Goal: Submit feedback/report problem: Provide input to the site owners about the experience or issues

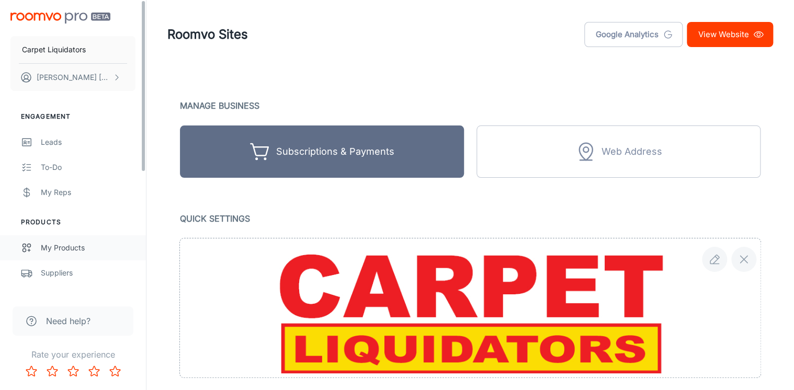
click at [55, 244] on div "My Products" at bounding box center [88, 248] width 95 height 12
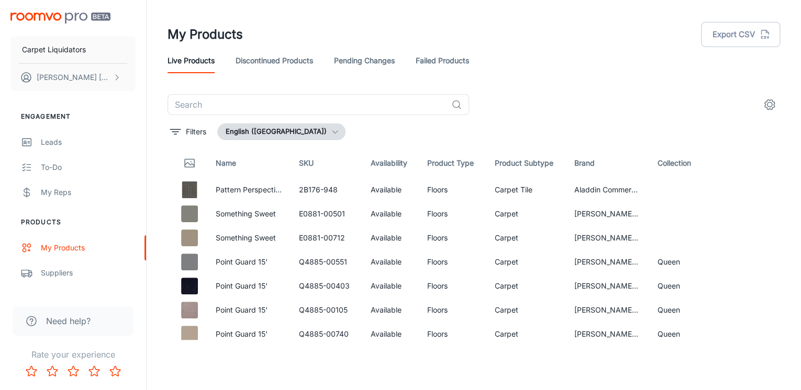
click at [457, 67] on link "Failed Products" at bounding box center [441, 60] width 53 height 25
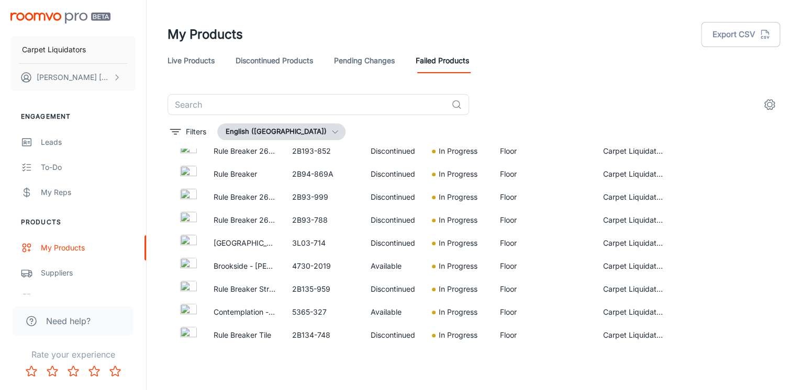
scroll to position [583, 0]
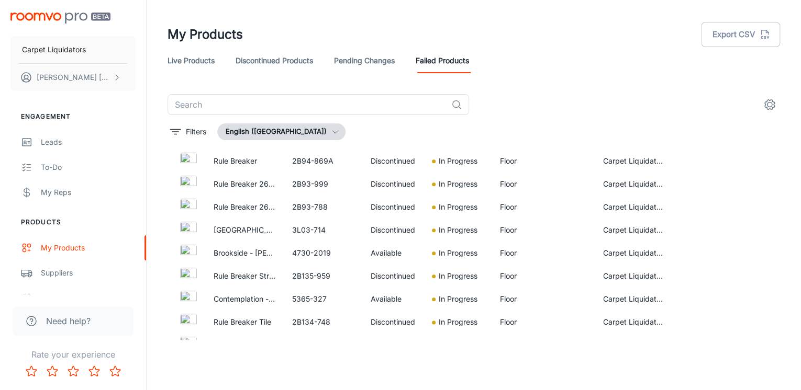
click at [360, 59] on link "Pending Changes" at bounding box center [364, 60] width 61 height 25
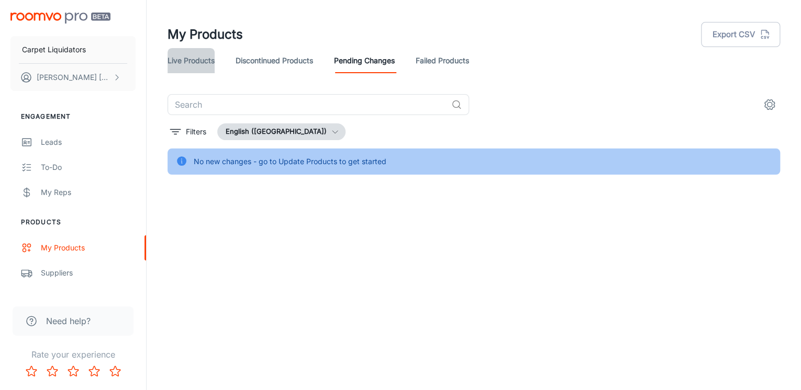
click at [199, 59] on link "Live Products" at bounding box center [190, 60] width 47 height 25
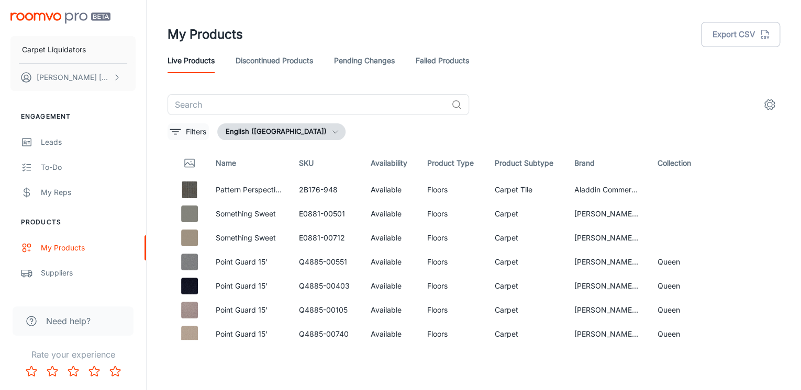
click at [186, 132] on p "Filters" at bounding box center [196, 132] width 20 height 12
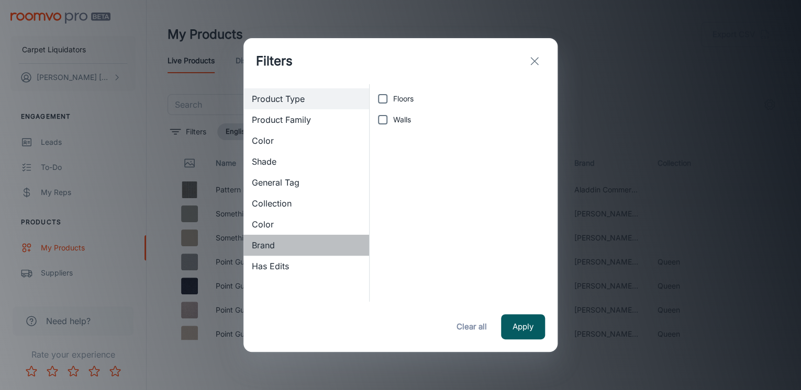
click at [266, 246] on span "Brand" at bounding box center [306, 245] width 109 height 13
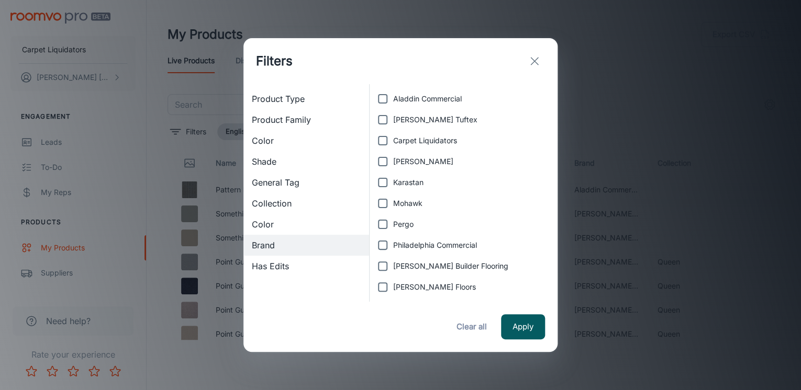
click at [411, 147] on label "Carpet Liquidators" at bounding box center [460, 140] width 177 height 21
click at [393, 147] on input "Carpet Liquidators" at bounding box center [382, 140] width 21 height 21
checkbox input "true"
click at [521, 319] on button "Apply" at bounding box center [523, 326] width 44 height 25
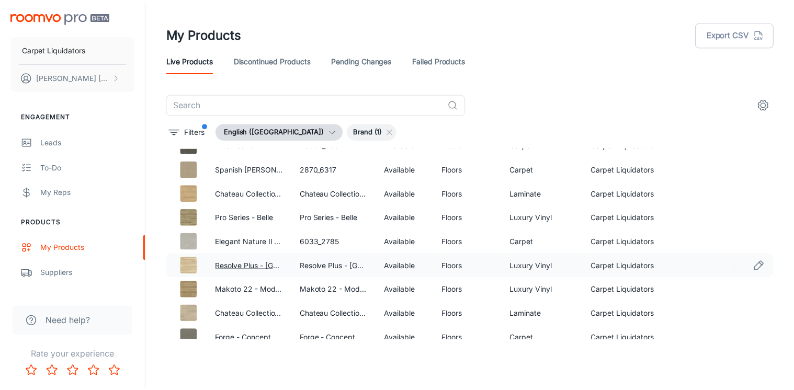
scroll to position [608, 0]
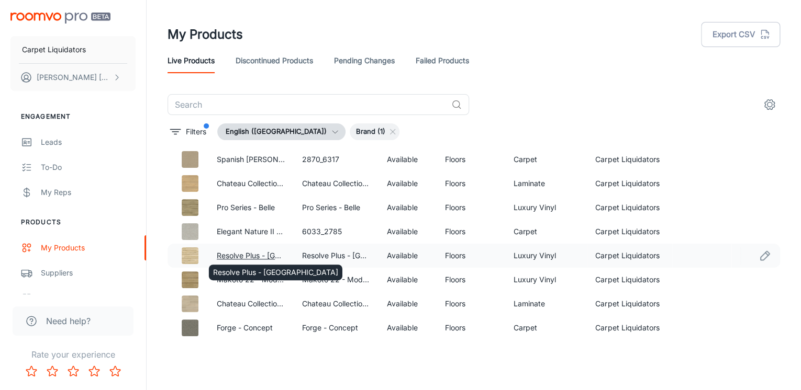
click at [247, 253] on link "Resolve Plus - [GEOGRAPHIC_DATA]" at bounding box center [279, 255] width 125 height 9
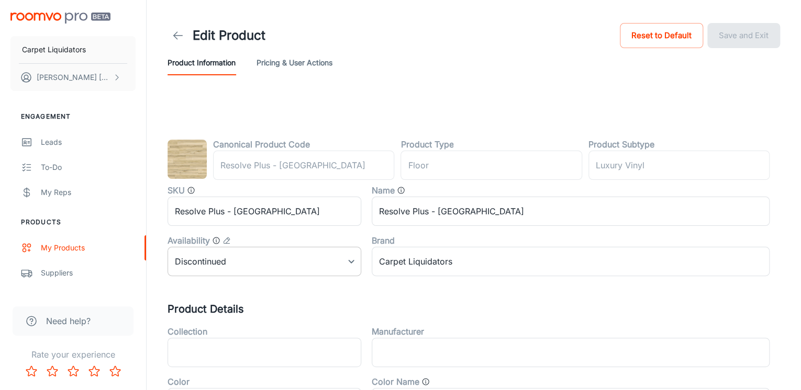
click at [334, 263] on body "Carpet Liquidators [PERSON_NAME] Engagement Leads To-do My Reps Products My Pro…" at bounding box center [400, 195] width 801 height 390
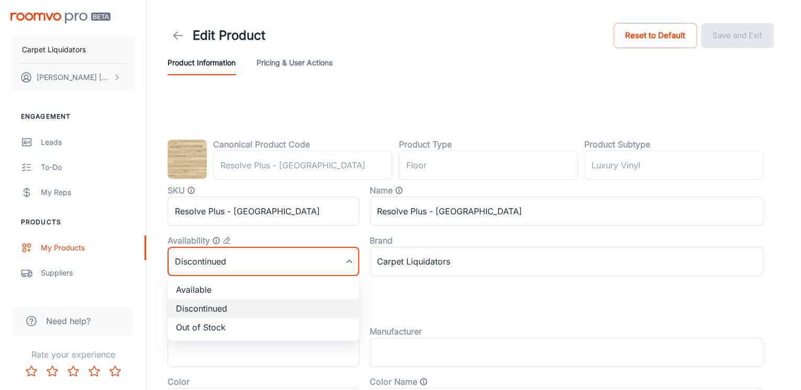
click at [334, 263] on div at bounding box center [400, 195] width 801 height 390
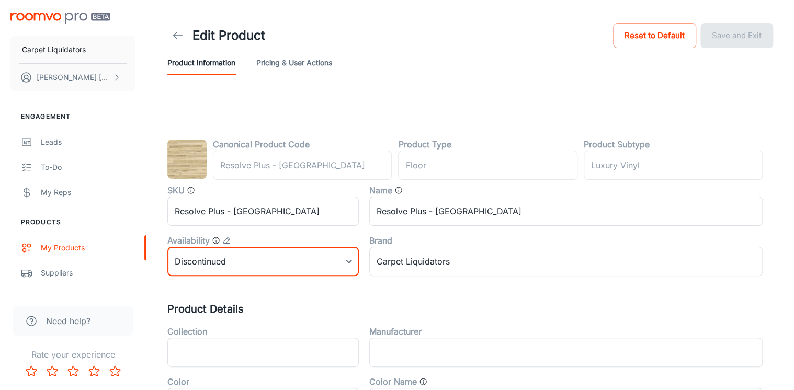
click at [385, 80] on header "Edit Product Reset to Default Save and Exit Product Information Pricing & User …" at bounding box center [470, 48] width 631 height 96
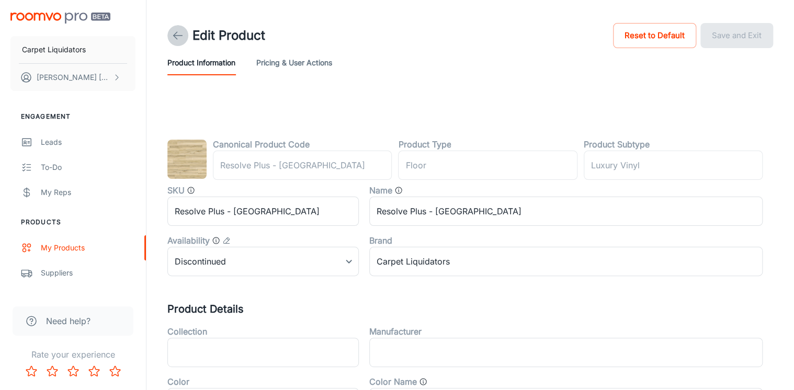
click at [183, 33] on icon at bounding box center [178, 35] width 13 height 13
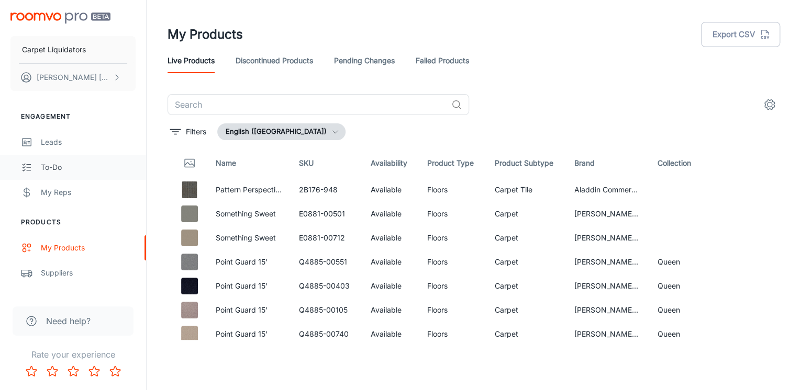
click at [48, 165] on div "To-do" at bounding box center [88, 168] width 95 height 12
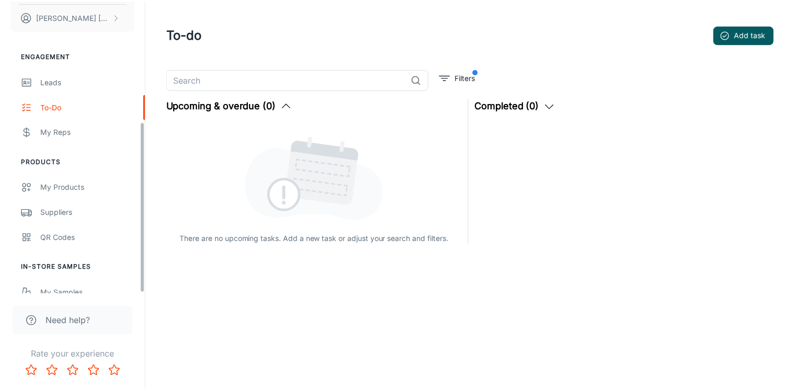
scroll to position [208, 0]
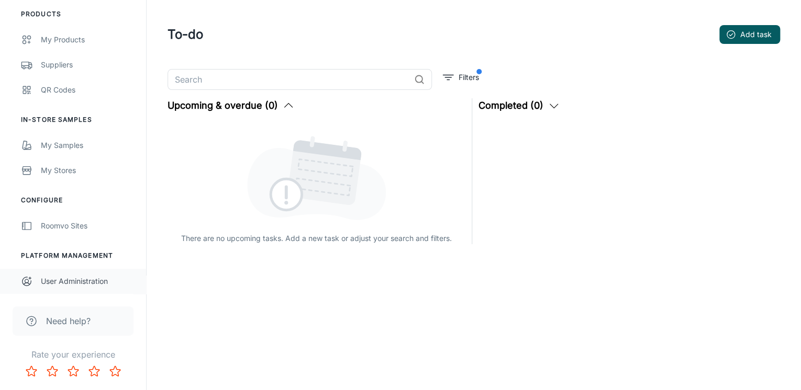
click at [58, 284] on div "User Administration" at bounding box center [88, 282] width 95 height 12
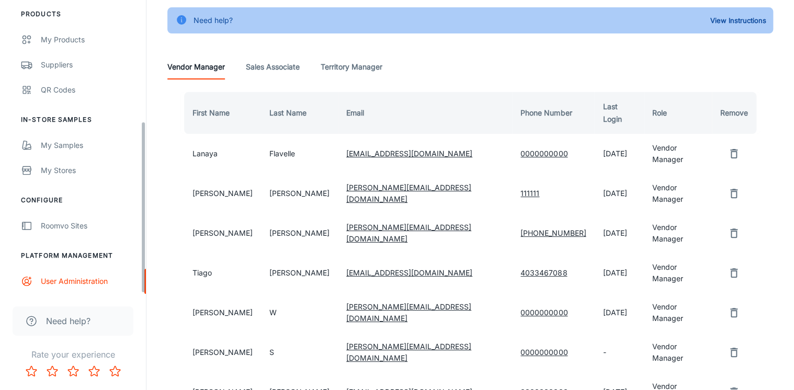
scroll to position [170, 0]
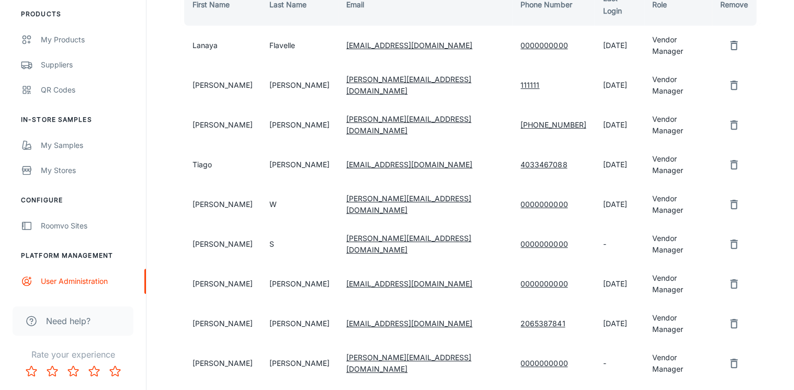
click at [57, 320] on span "Need help?" at bounding box center [68, 321] width 44 height 13
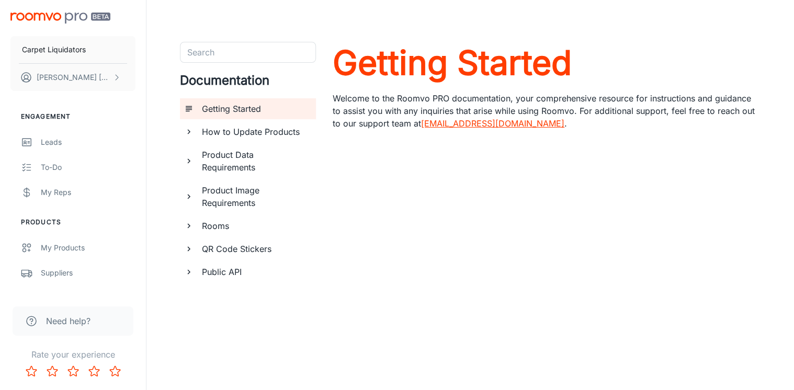
click at [193, 134] on icon "documentation page list" at bounding box center [188, 131] width 9 height 9
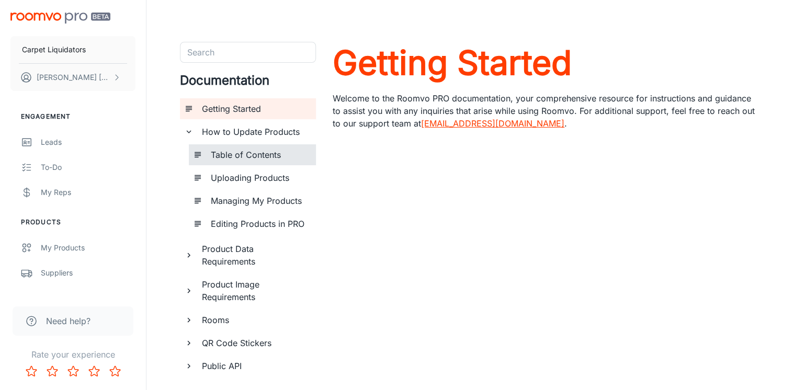
click at [218, 154] on h6 "Table of Contents" at bounding box center [259, 155] width 97 height 13
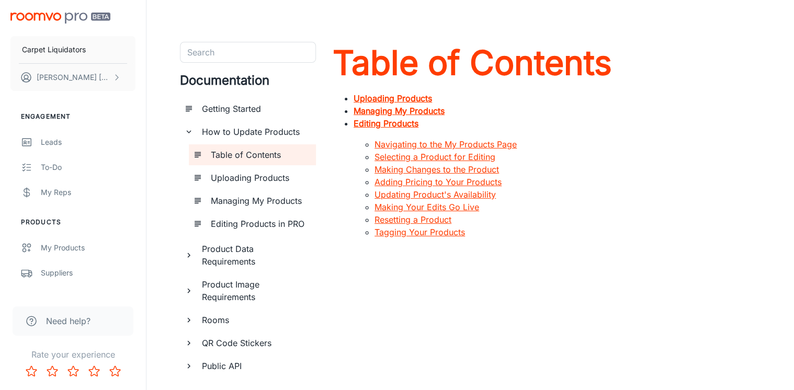
click at [428, 170] on link "Making Changes to the Product" at bounding box center [437, 169] width 125 height 10
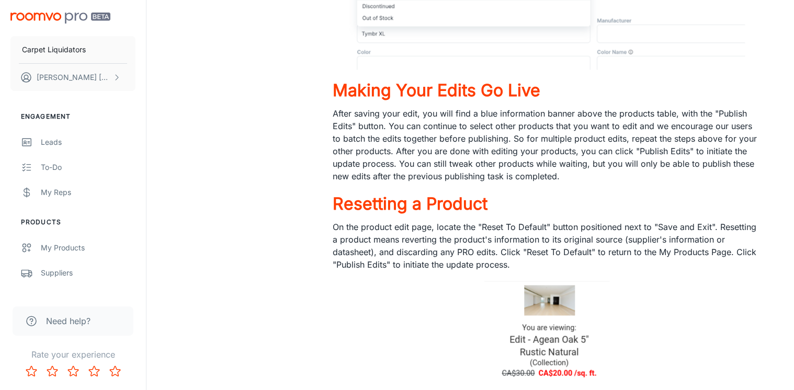
scroll to position [571, 0]
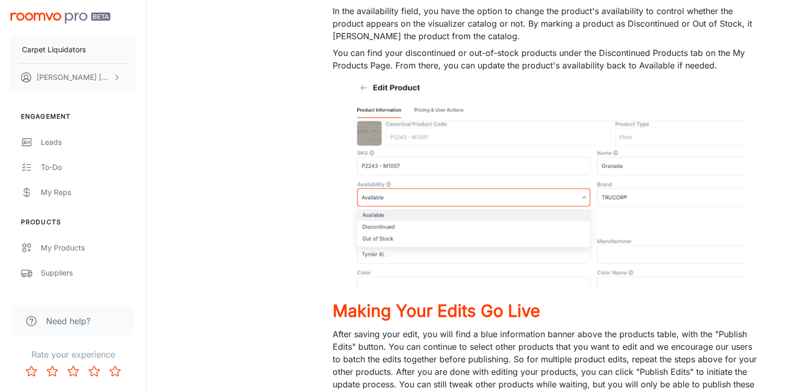
click at [98, 17] on img "scrollable content" at bounding box center [60, 18] width 100 height 11
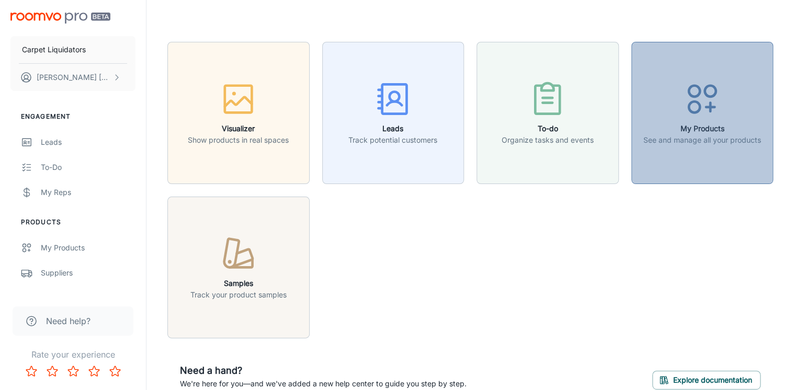
click at [720, 99] on icon "button" at bounding box center [702, 99] width 39 height 39
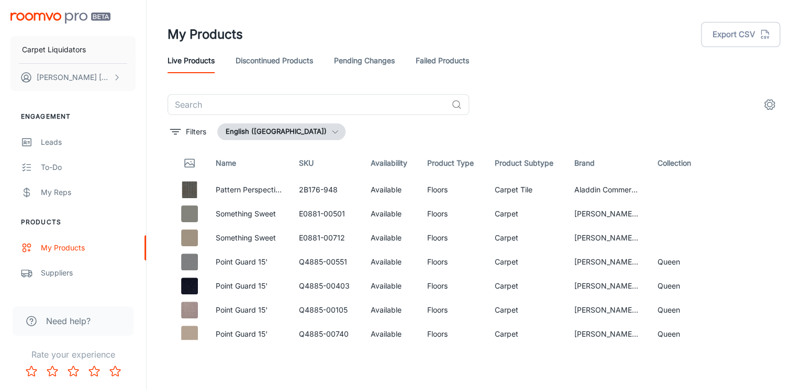
click at [30, 369] on icon "Rate 1 star" at bounding box center [31, 371] width 13 height 13
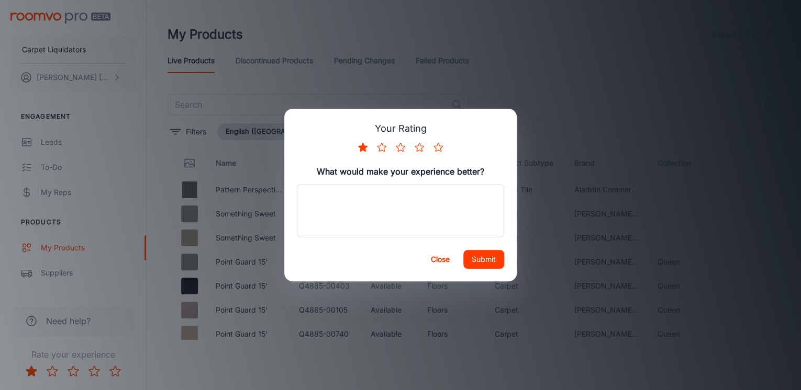
click at [444, 265] on button "Close" at bounding box center [439, 259] width 33 height 19
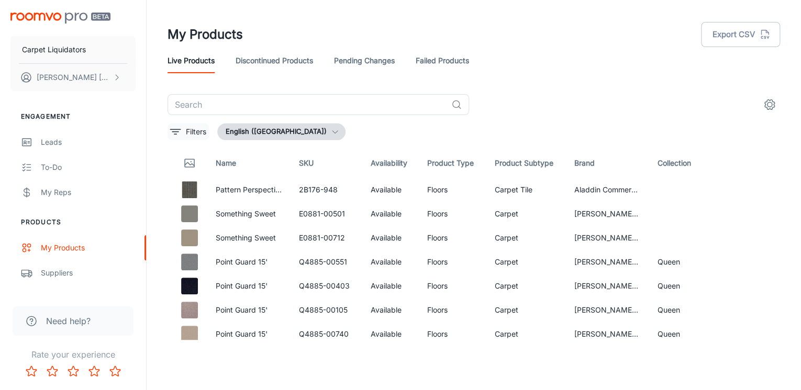
click at [178, 137] on icon "filter" at bounding box center [175, 132] width 13 height 13
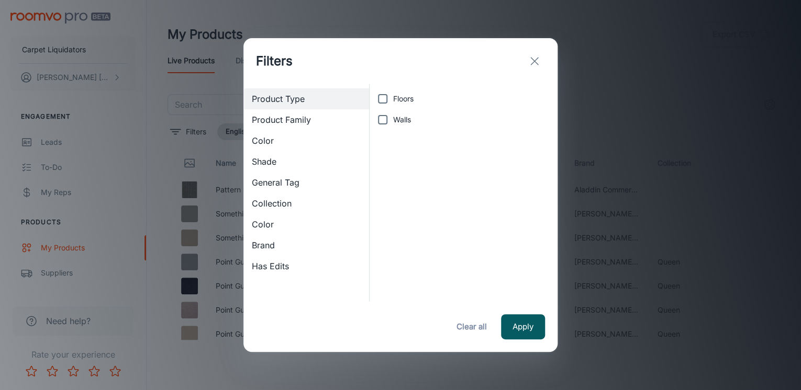
click at [276, 248] on span "Brand" at bounding box center [306, 245] width 109 height 13
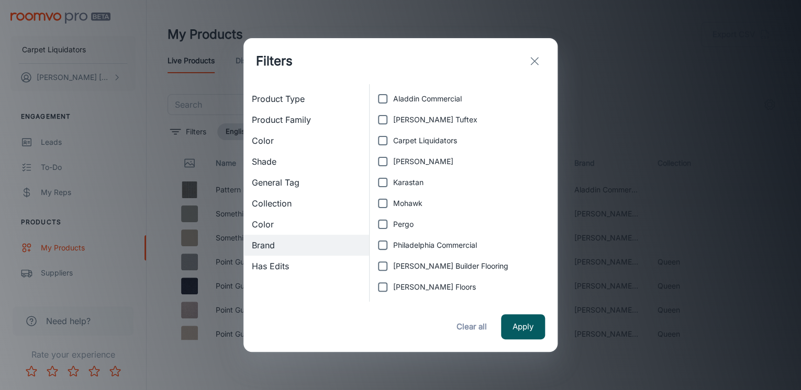
click at [405, 180] on span "Karastan" at bounding box center [408, 183] width 30 height 12
click at [393, 180] on input "Karastan" at bounding box center [382, 182] width 21 height 21
click at [397, 188] on label "Karastan" at bounding box center [460, 182] width 177 height 21
click at [393, 188] on input "Karastan" at bounding box center [382, 182] width 21 height 21
checkbox input "false"
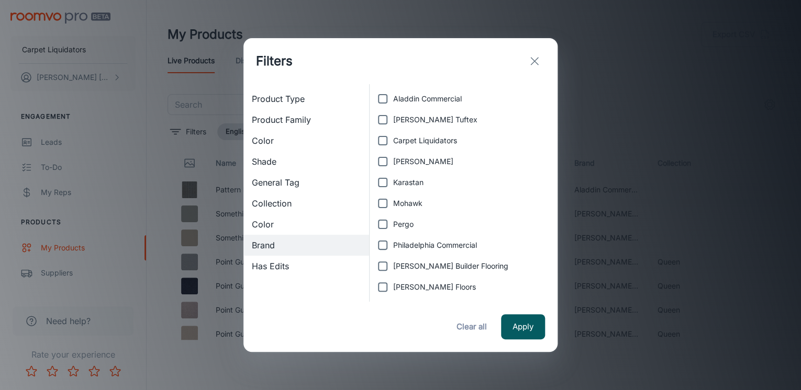
click at [414, 138] on span "Carpet Liquidators" at bounding box center [425, 141] width 64 height 12
click at [393, 138] on input "Carpet Liquidators" at bounding box center [382, 140] width 21 height 21
checkbox input "true"
click at [522, 321] on button "Apply" at bounding box center [523, 326] width 44 height 25
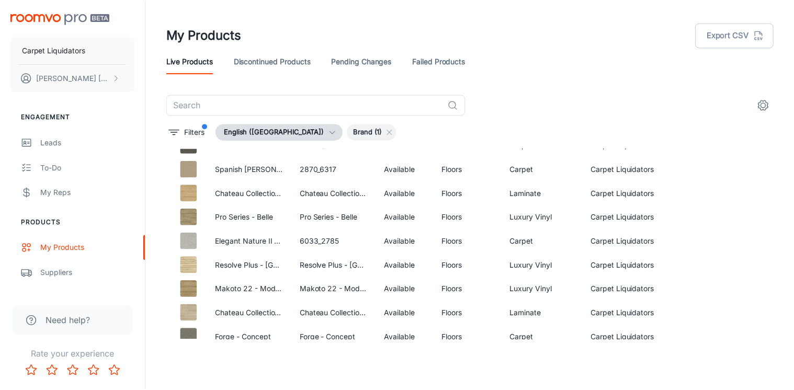
scroll to position [608, 0]
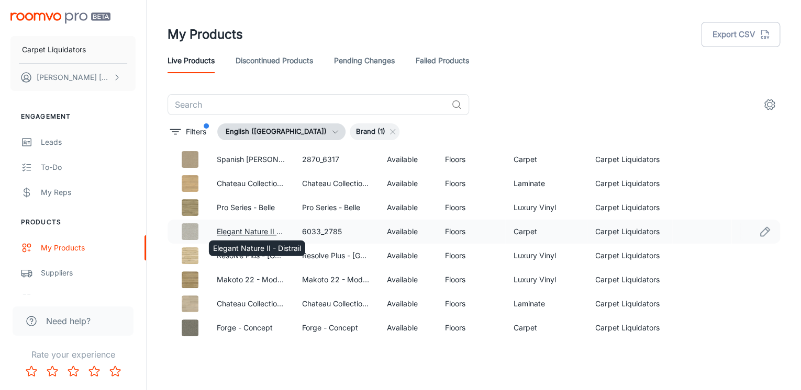
click at [240, 232] on link "Elegant Nature II - Distrail" at bounding box center [261, 231] width 88 height 9
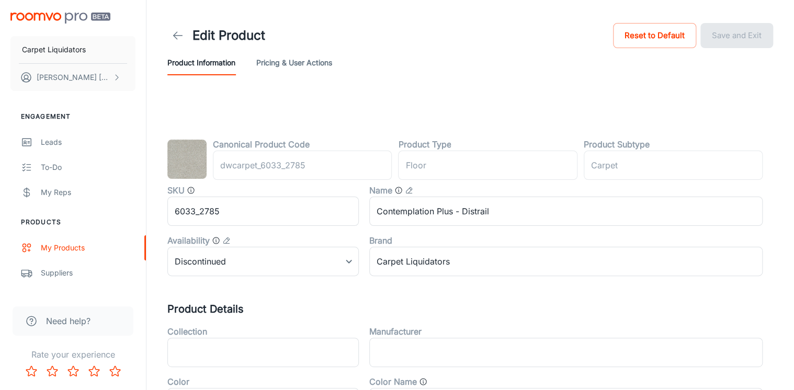
click at [301, 64] on button "Pricing & User Actions" at bounding box center [294, 62] width 76 height 25
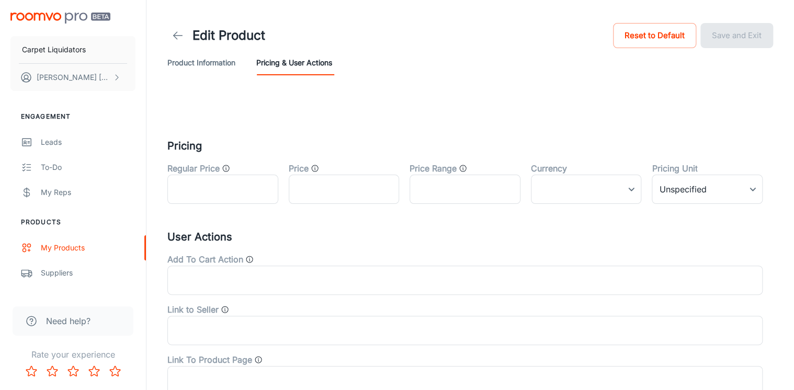
click at [202, 57] on button "Product Information" at bounding box center [201, 62] width 68 height 25
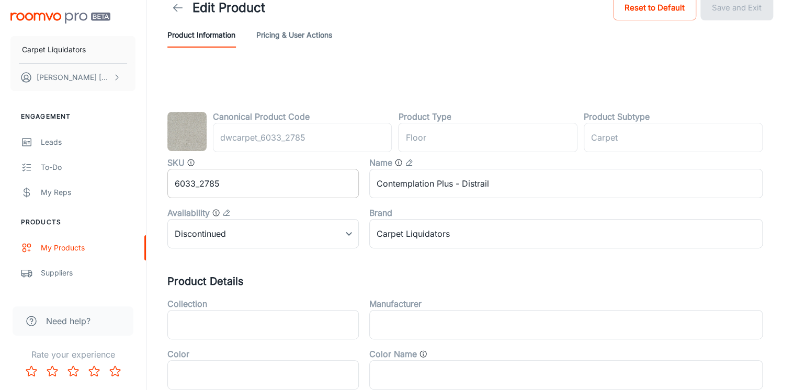
scroll to position [18, 0]
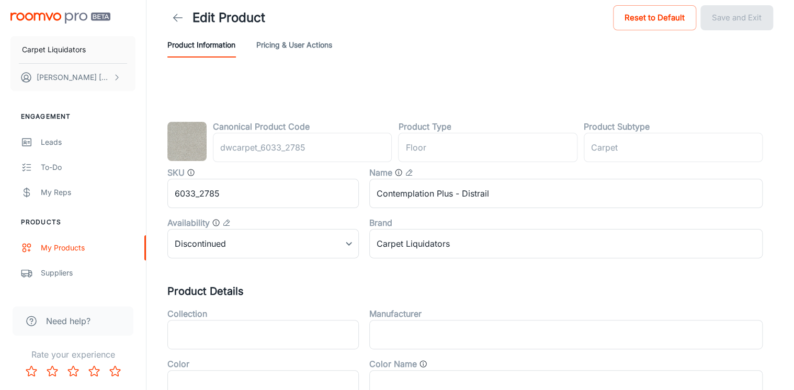
click at [30, 372] on icon "Rate 1 star" at bounding box center [31, 371] width 13 height 13
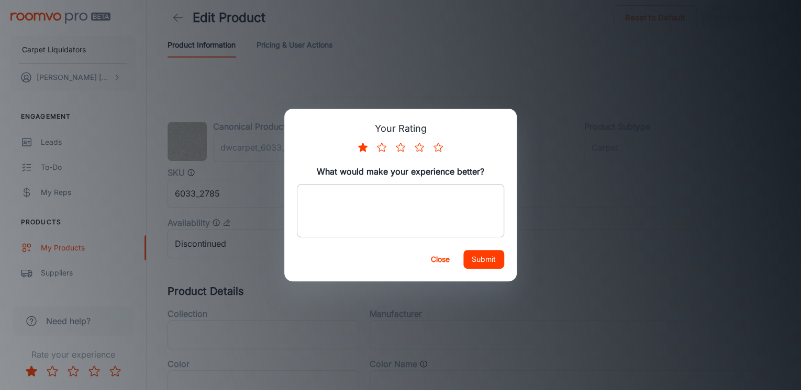
click at [303, 192] on div "x ​" at bounding box center [400, 210] width 207 height 53
click at [444, 144] on button "Rate 5 star" at bounding box center [438, 147] width 19 height 19
click at [365, 146] on icon "Rate 1 star" at bounding box center [362, 147] width 9 height 9
click at [333, 190] on div "x ​" at bounding box center [400, 210] width 207 height 53
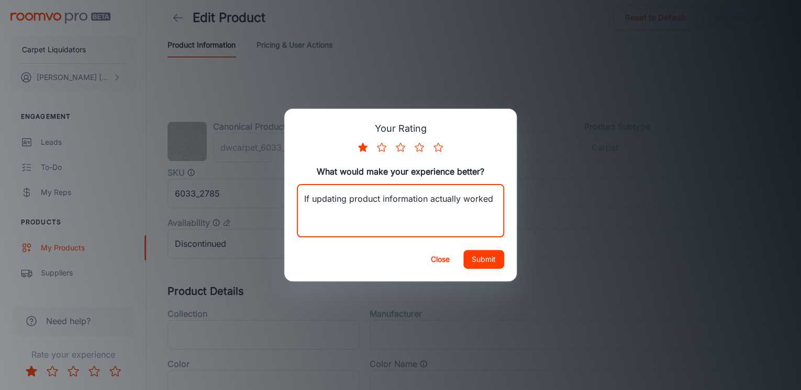
type textarea "If updating product information actually worked"
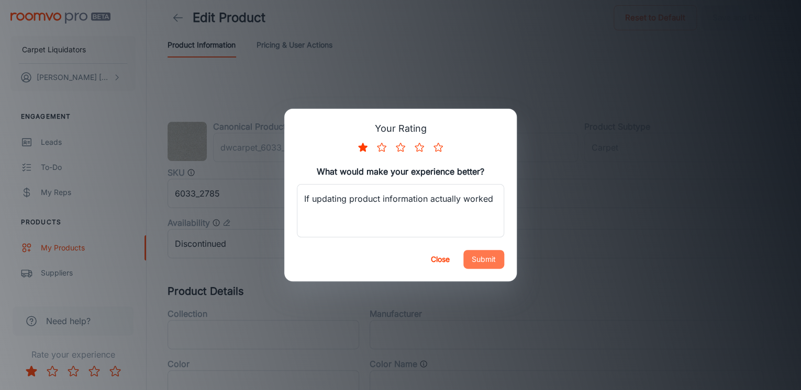
click at [486, 257] on button "Submit" at bounding box center [483, 259] width 41 height 19
